Goal: Information Seeking & Learning: Learn about a topic

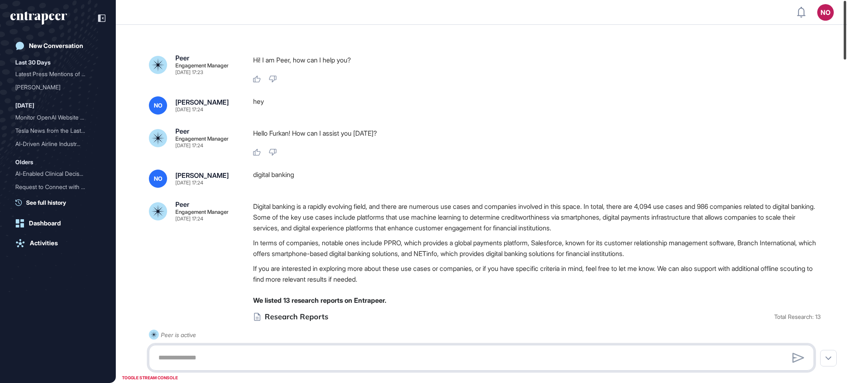
scroll to position [207, 0]
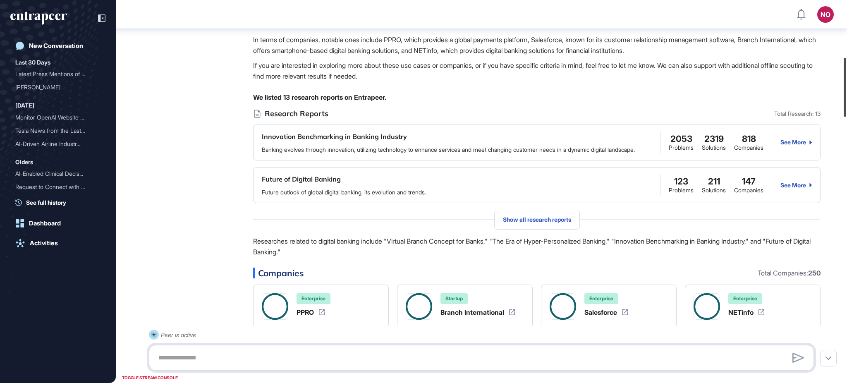
drag, startPoint x: 846, startPoint y: 33, endPoint x: 846, endPoint y: 90, distance: 57.1
click at [846, 90] on div at bounding box center [845, 87] width 2 height 59
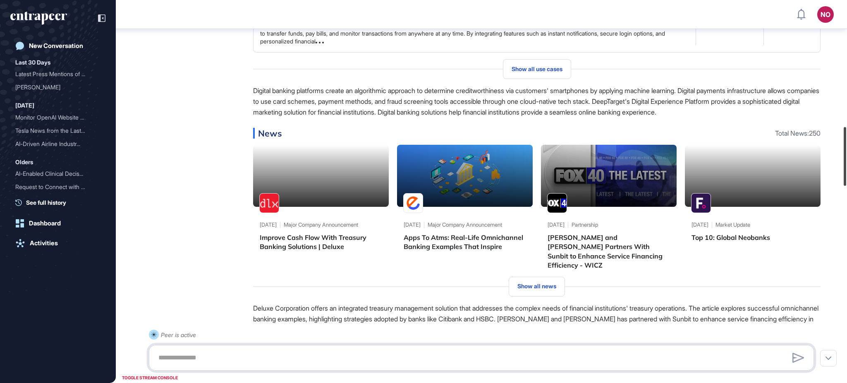
scroll to position [891, 0]
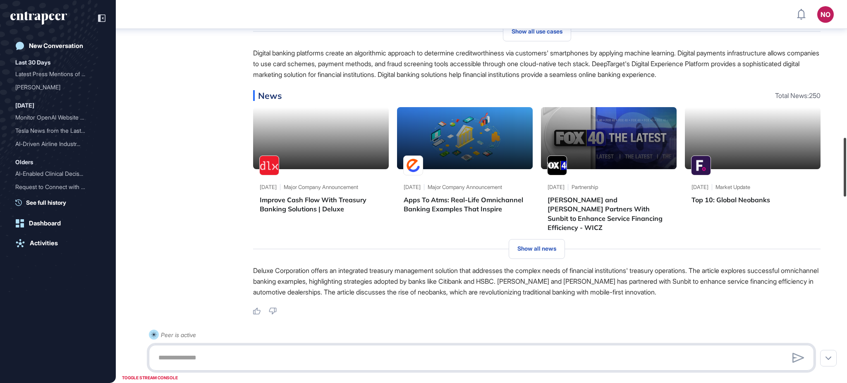
drag, startPoint x: 846, startPoint y: 130, endPoint x: 846, endPoint y: 170, distance: 39.7
click at [846, 170] on div at bounding box center [845, 167] width 2 height 59
click at [544, 252] on span "Show all news" at bounding box center [536, 248] width 39 height 7
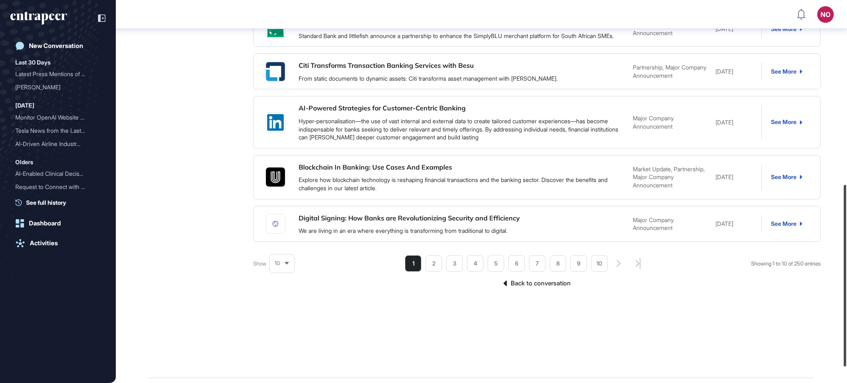
scroll to position [422, 0]
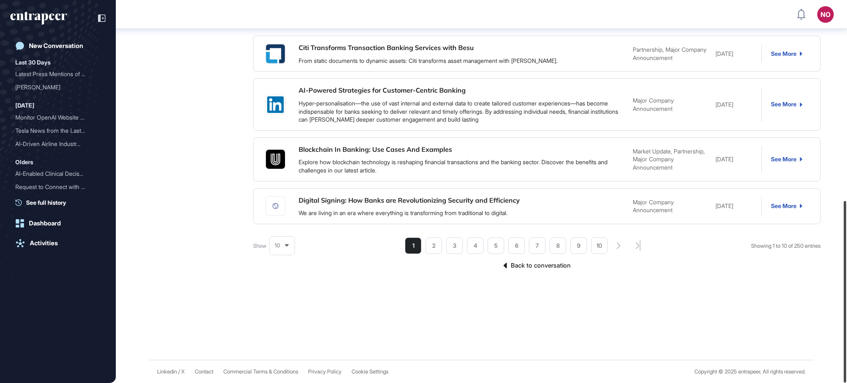
drag, startPoint x: 846, startPoint y: 99, endPoint x: 846, endPoint y: 306, distance: 207.2
click at [846, 306] on div at bounding box center [845, 292] width 2 height 182
click at [789, 204] on link "See More" at bounding box center [786, 206] width 31 height 7
drag, startPoint x: 846, startPoint y: 254, endPoint x: 846, endPoint y: 310, distance: 56.2
click at [846, 310] on div at bounding box center [845, 292] width 2 height 182
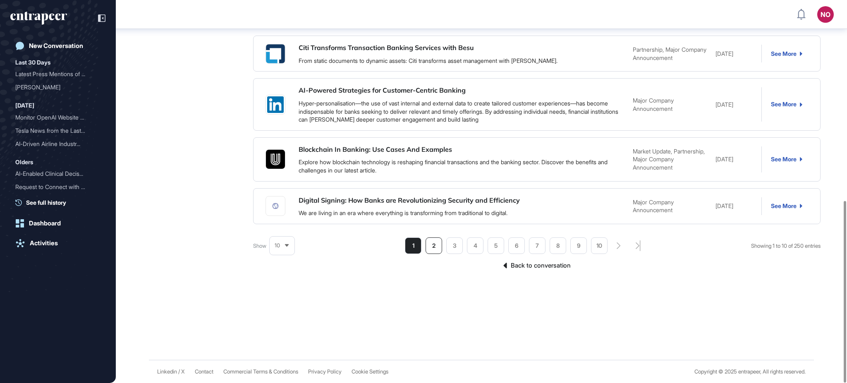
click at [508, 242] on li "2" at bounding box center [516, 245] width 17 height 17
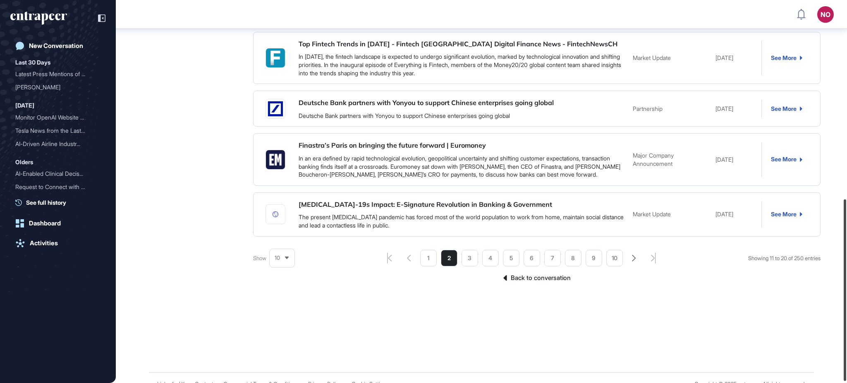
drag, startPoint x: 846, startPoint y: 237, endPoint x: 630, endPoint y: 245, distance: 216.0
click at [846, 240] on div at bounding box center [845, 290] width 2 height 182
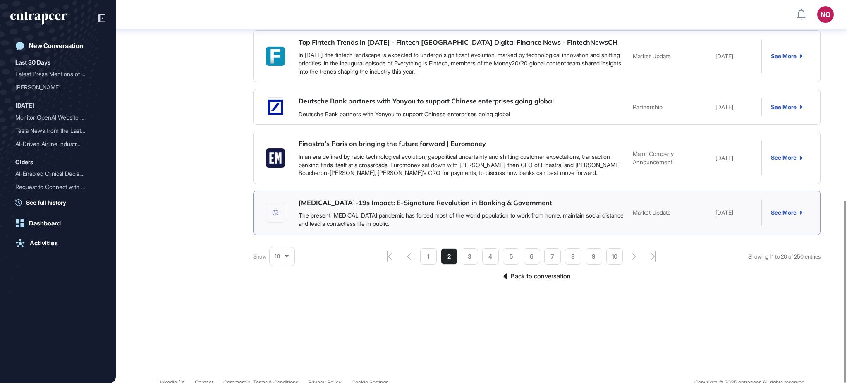
click at [785, 209] on link "See More" at bounding box center [786, 212] width 31 height 7
click at [586, 248] on li "3" at bounding box center [594, 256] width 17 height 17
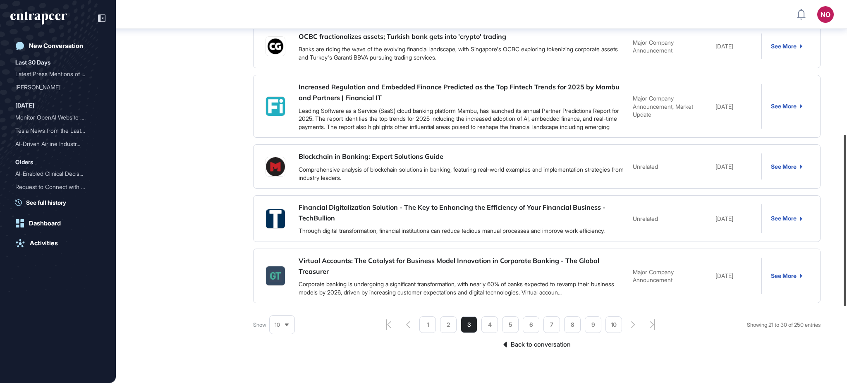
scroll to position [473, 0]
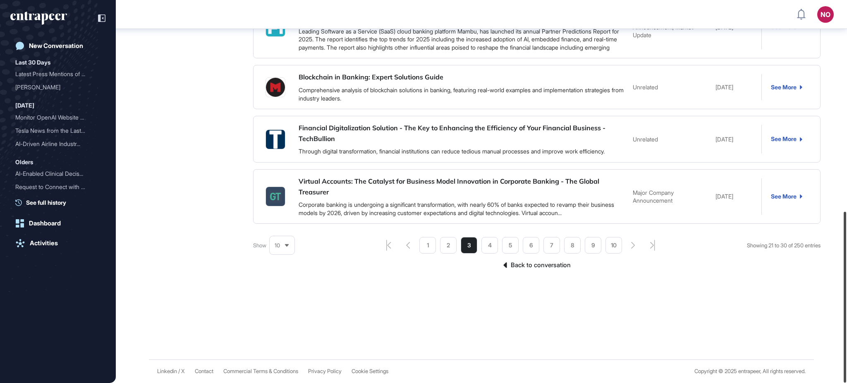
drag, startPoint x: 846, startPoint y: 294, endPoint x: 490, endPoint y: 306, distance: 356.2
click at [846, 371] on div at bounding box center [845, 297] width 2 height 171
click at [481, 244] on li "4" at bounding box center [489, 245] width 17 height 17
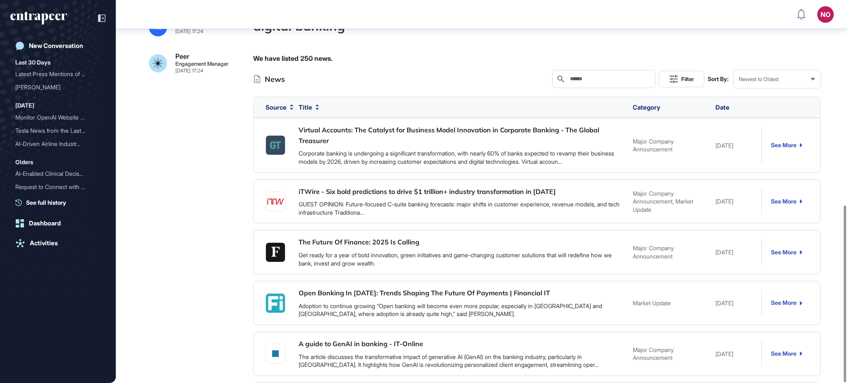
scroll to position [444, 0]
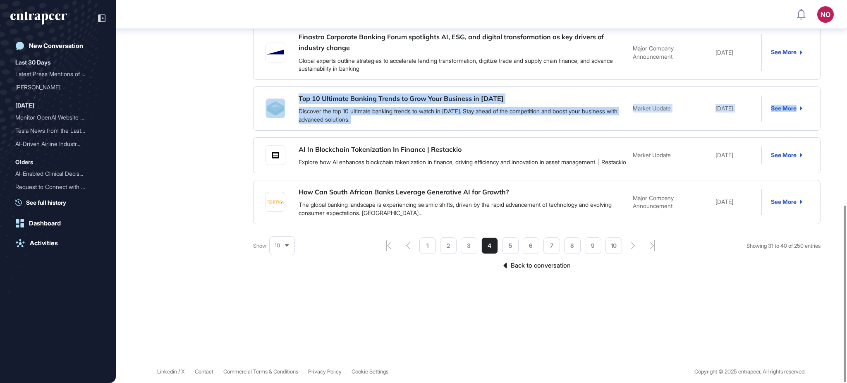
drag, startPoint x: 846, startPoint y: 105, endPoint x: 846, endPoint y: 50, distance: 54.6
drag, startPoint x: 846, startPoint y: 245, endPoint x: 841, endPoint y: 309, distance: 63.8
click at [846, 309] on div at bounding box center [845, 294] width 2 height 177
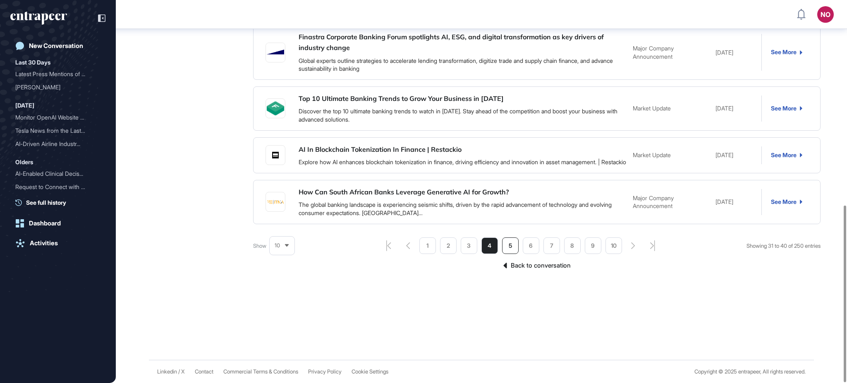
click at [510, 248] on li "5" at bounding box center [510, 245] width 17 height 17
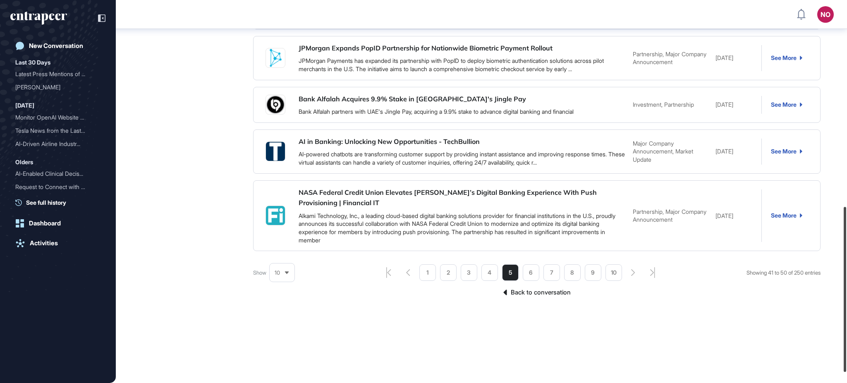
scroll to position [503, 0]
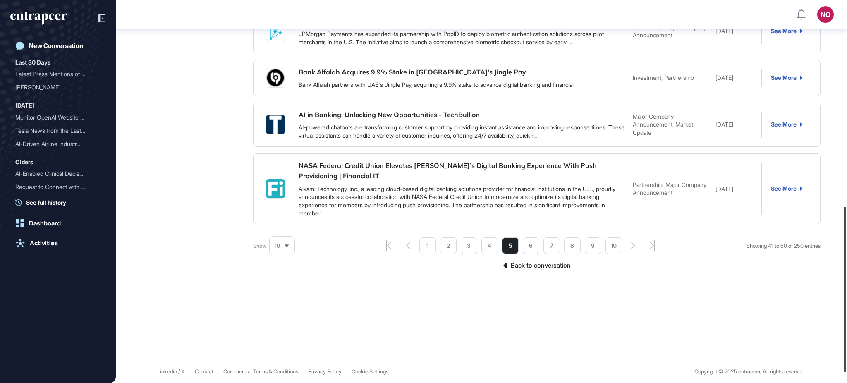
drag, startPoint x: 846, startPoint y: 240, endPoint x: 834, endPoint y: 328, distance: 88.5
click at [846, 324] on div at bounding box center [845, 289] width 2 height 165
click at [531, 243] on li "6" at bounding box center [531, 245] width 17 height 17
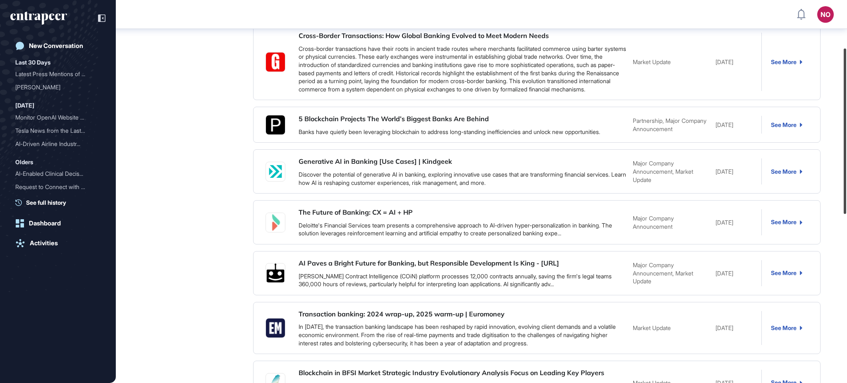
scroll to position [500, 0]
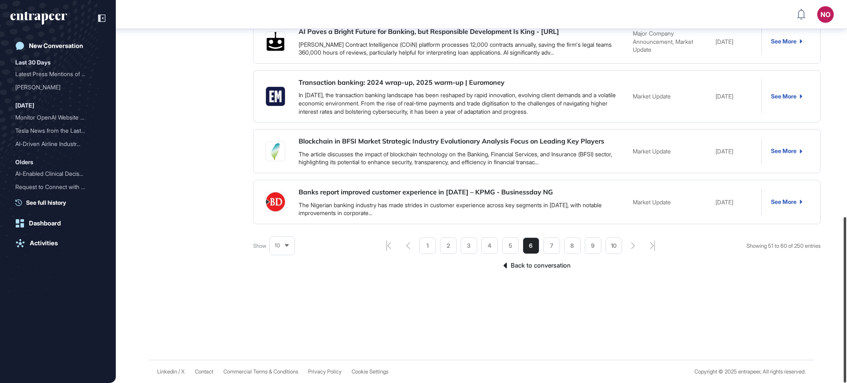
drag, startPoint x: 846, startPoint y: 281, endPoint x: 561, endPoint y: 288, distance: 285.4
click at [846, 320] on div at bounding box center [845, 299] width 2 height 165
click at [552, 244] on li "7" at bounding box center [551, 245] width 17 height 17
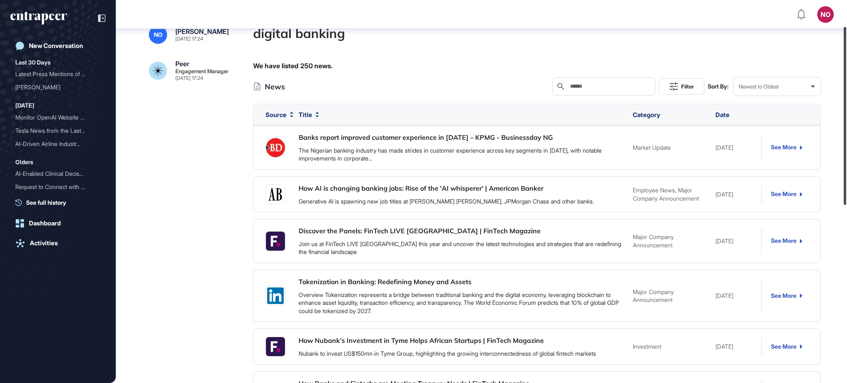
scroll to position [0, 0]
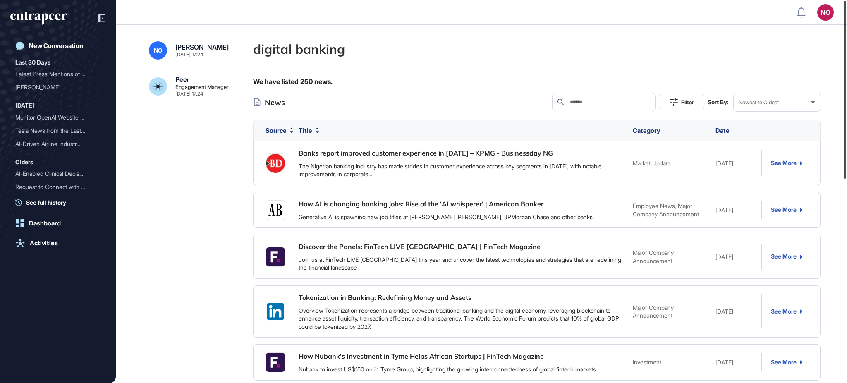
drag, startPoint x: 846, startPoint y: 259, endPoint x: 841, endPoint y: 45, distance: 213.4
click at [844, 45] on div at bounding box center [845, 90] width 2 height 178
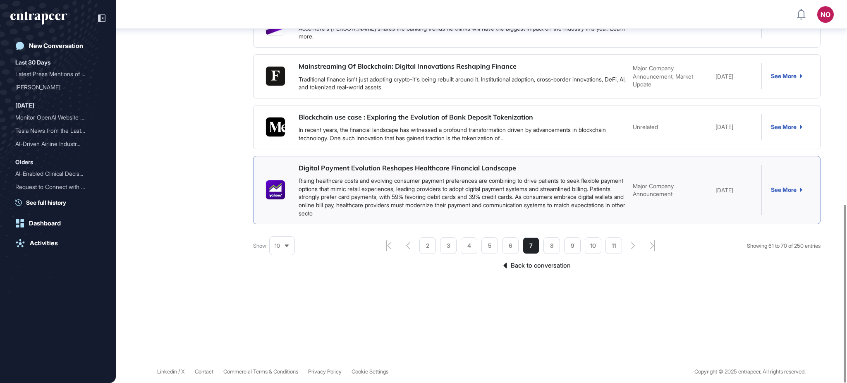
scroll to position [439, 0]
click at [387, 244] on icon "aiagent-pagination-first-page-button" at bounding box center [388, 245] width 5 height 11
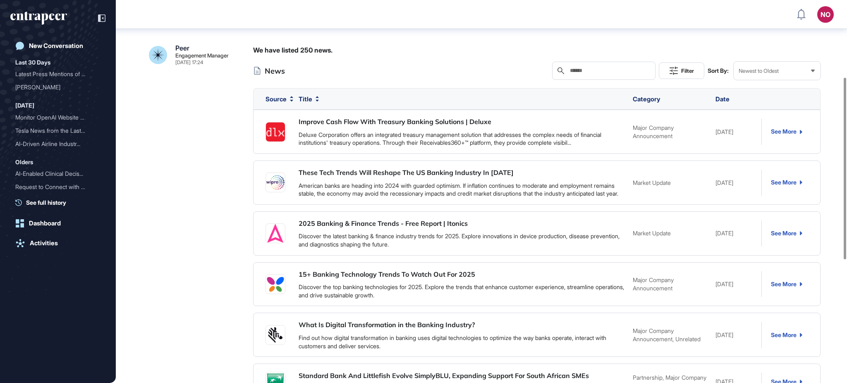
scroll to position [0, 0]
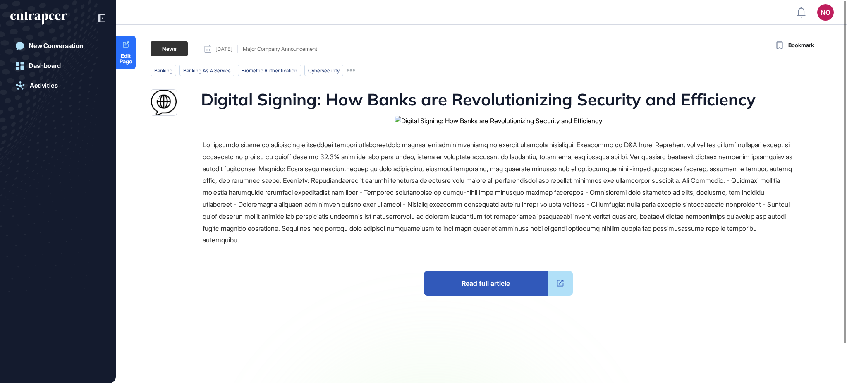
click at [464, 278] on span "Read full article" at bounding box center [486, 283] width 124 height 25
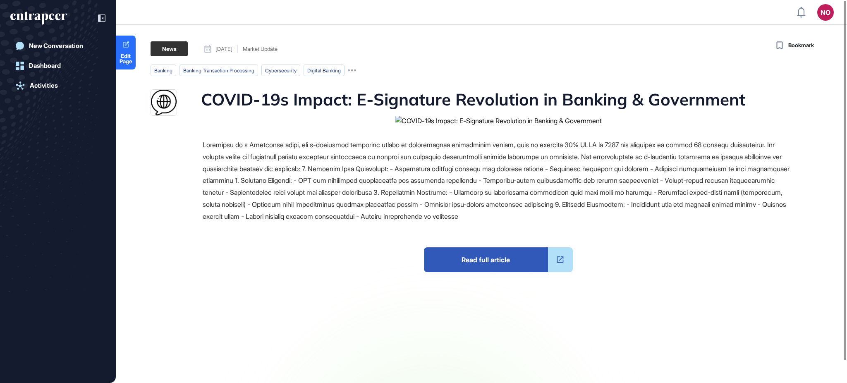
click at [479, 260] on span "Read full article" at bounding box center [486, 259] width 124 height 25
